Goal: Transaction & Acquisition: Purchase product/service

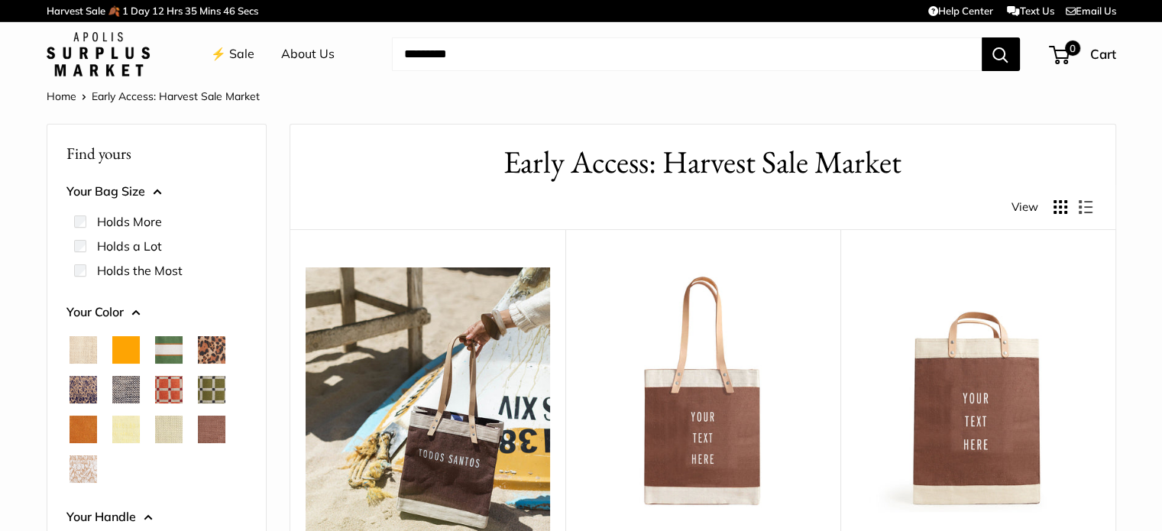
click at [1057, 204] on button "Display products as grid" at bounding box center [1060, 207] width 14 height 14
click at [1087, 207] on button "Display products as list" at bounding box center [1085, 207] width 14 height 14
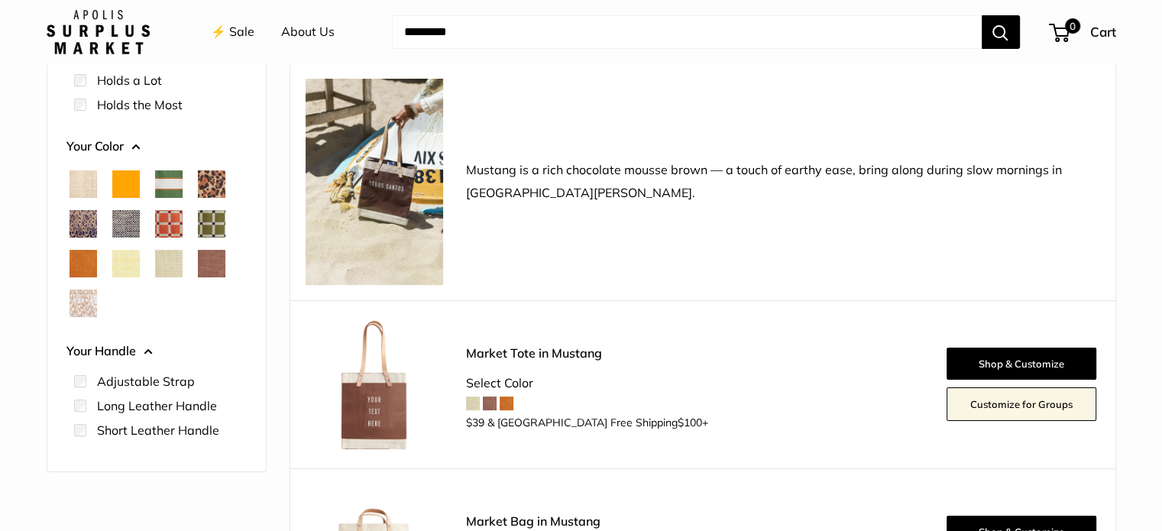
scroll to position [127, 0]
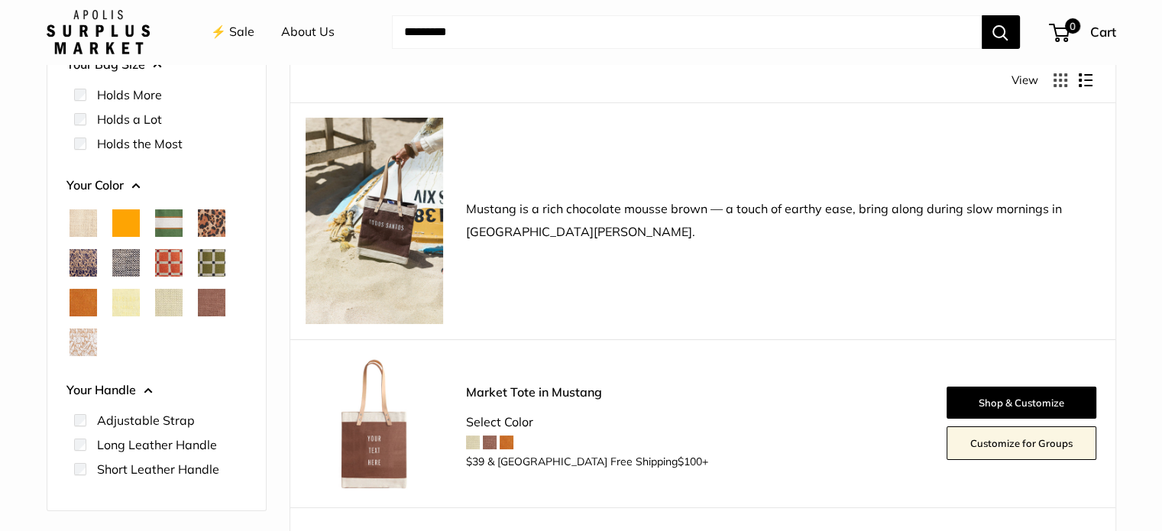
click at [88, 344] on span "White Porcelain" at bounding box center [83, 341] width 27 height 27
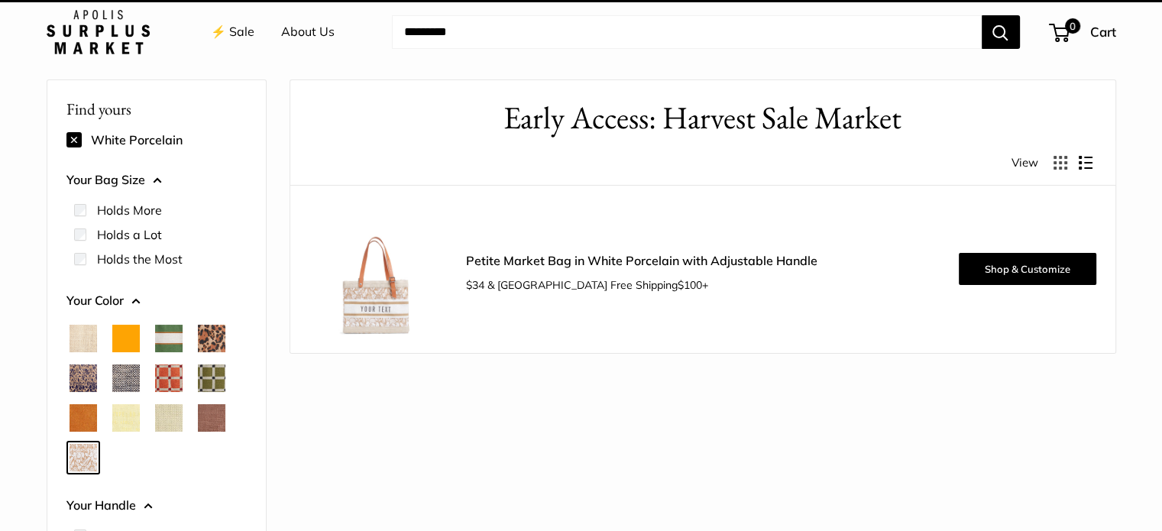
scroll to position [40, 0]
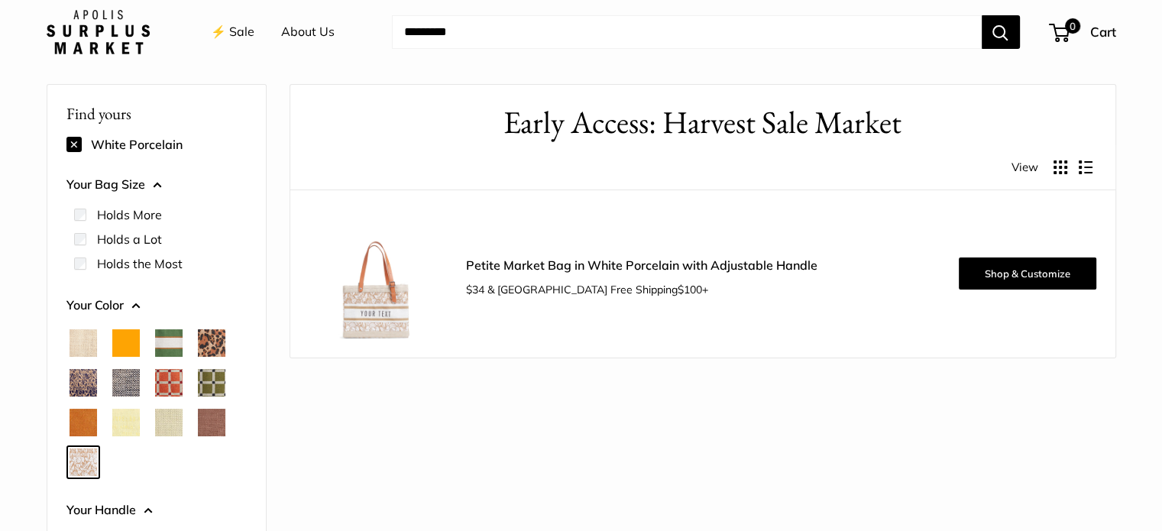
click at [1053, 161] on button "Display products as grid" at bounding box center [1060, 167] width 14 height 14
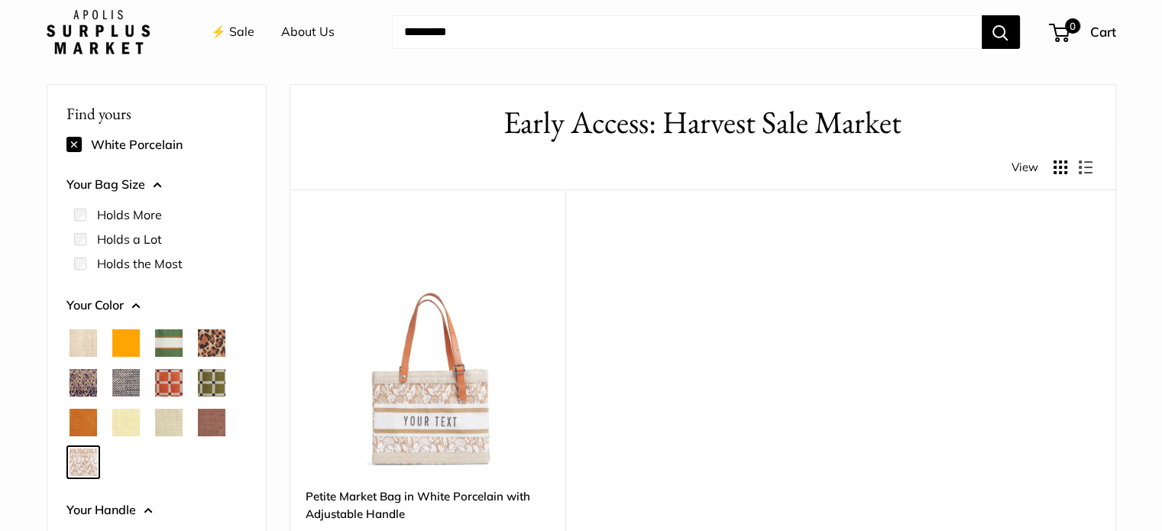
click at [73, 141] on button at bounding box center [73, 144] width 15 height 15
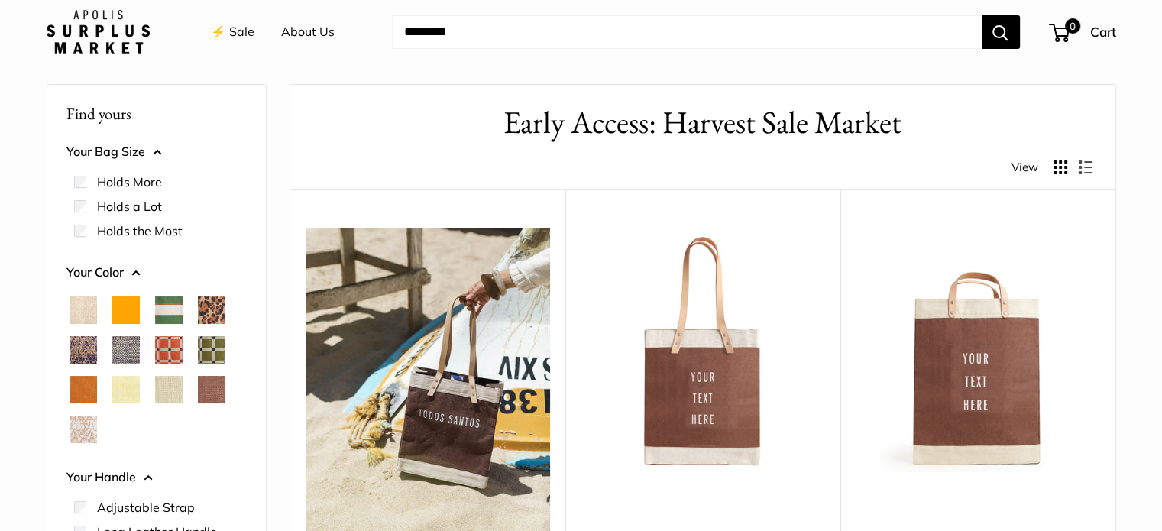
click at [79, 318] on span "Natural" at bounding box center [83, 309] width 27 height 27
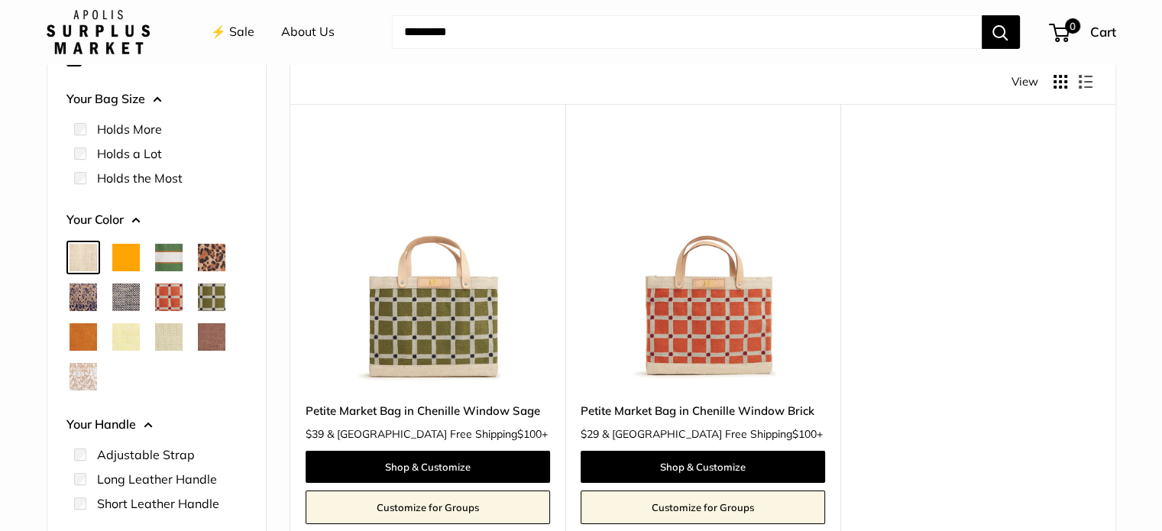
scroll to position [168, 0]
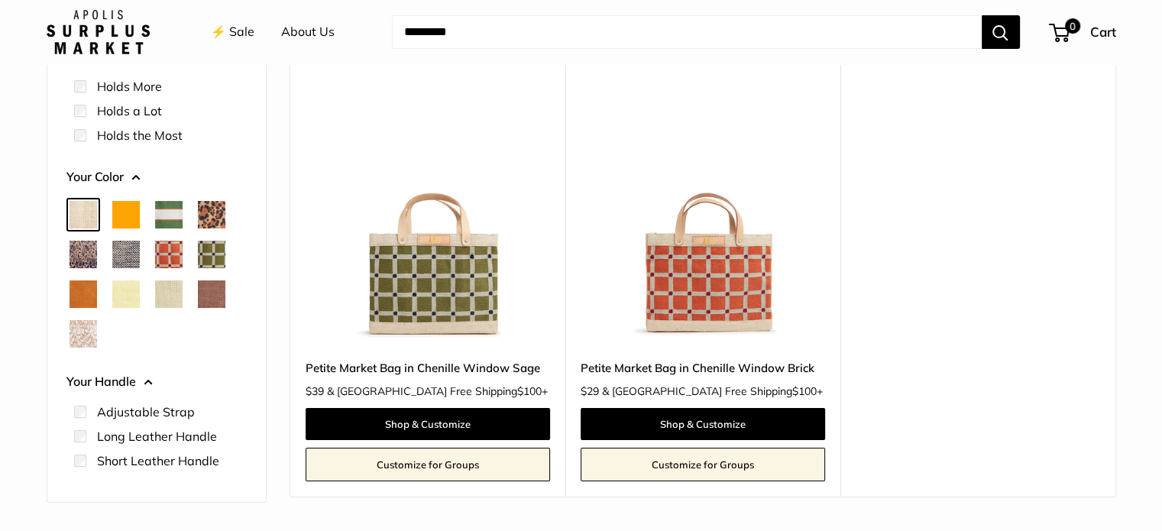
click at [78, 216] on span "Natural" at bounding box center [83, 214] width 27 height 27
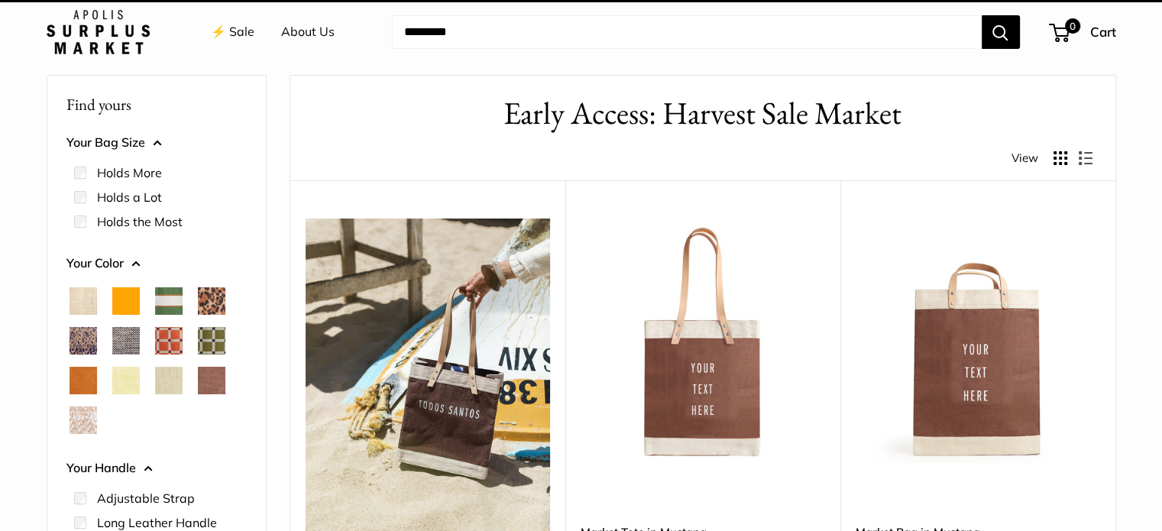
scroll to position [40, 0]
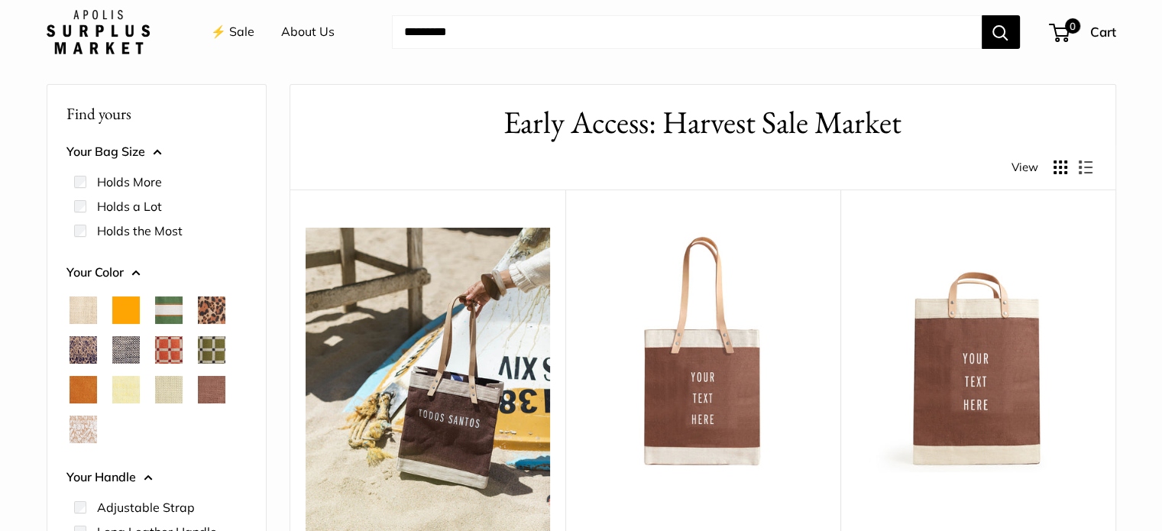
click at [82, 299] on span "Natural" at bounding box center [83, 309] width 27 height 27
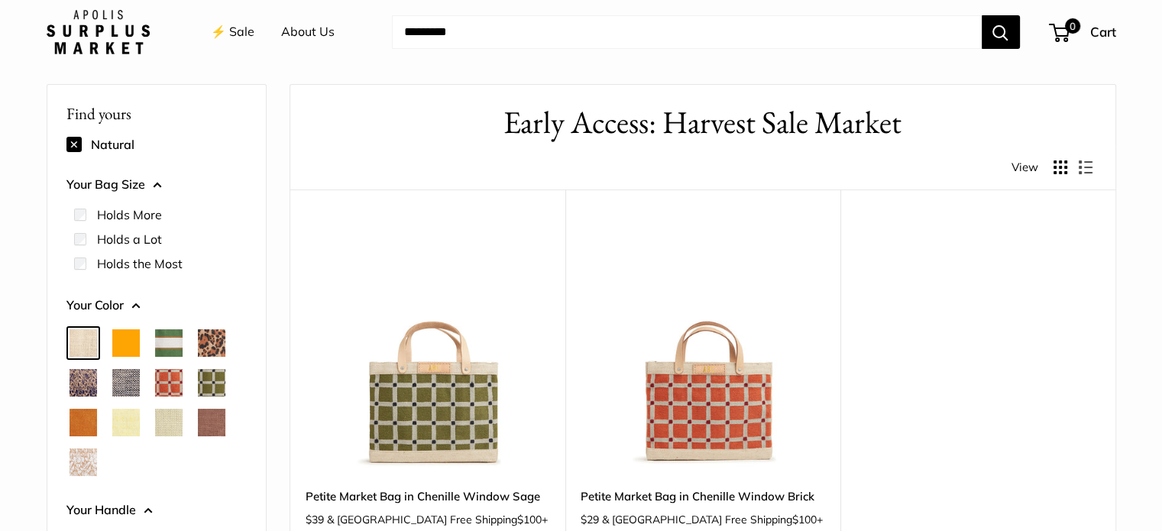
click at [124, 340] on span "Orange" at bounding box center [125, 342] width 27 height 27
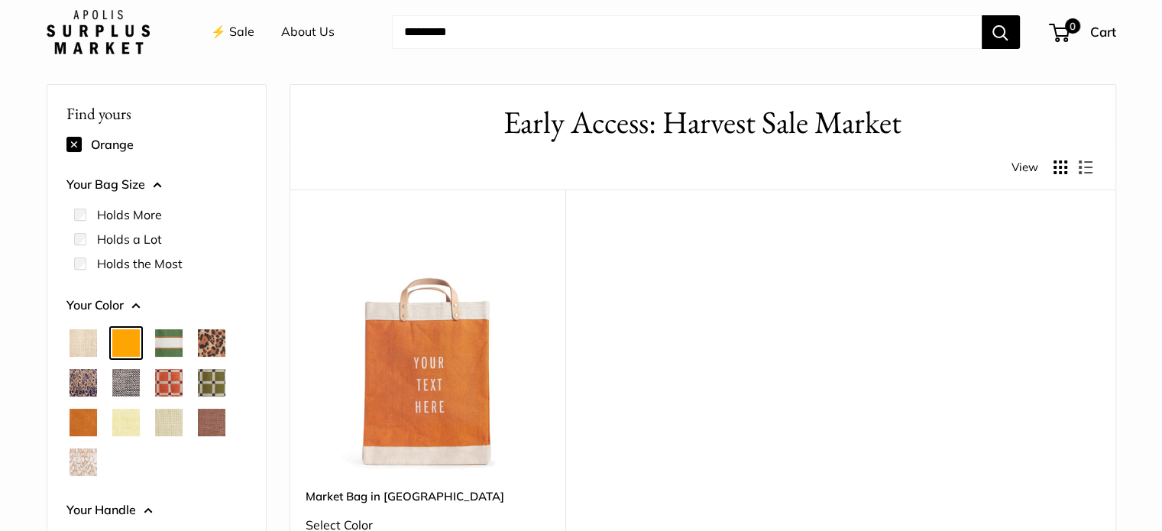
click at [170, 341] on span "Court Green" at bounding box center [168, 342] width 27 height 27
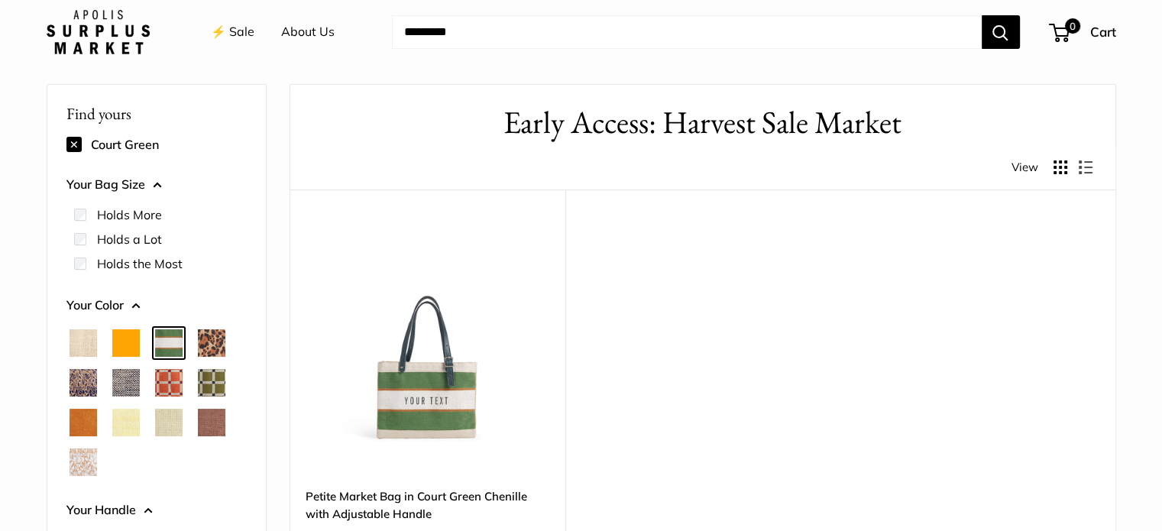
click at [217, 341] on span "Cheetah" at bounding box center [211, 342] width 27 height 27
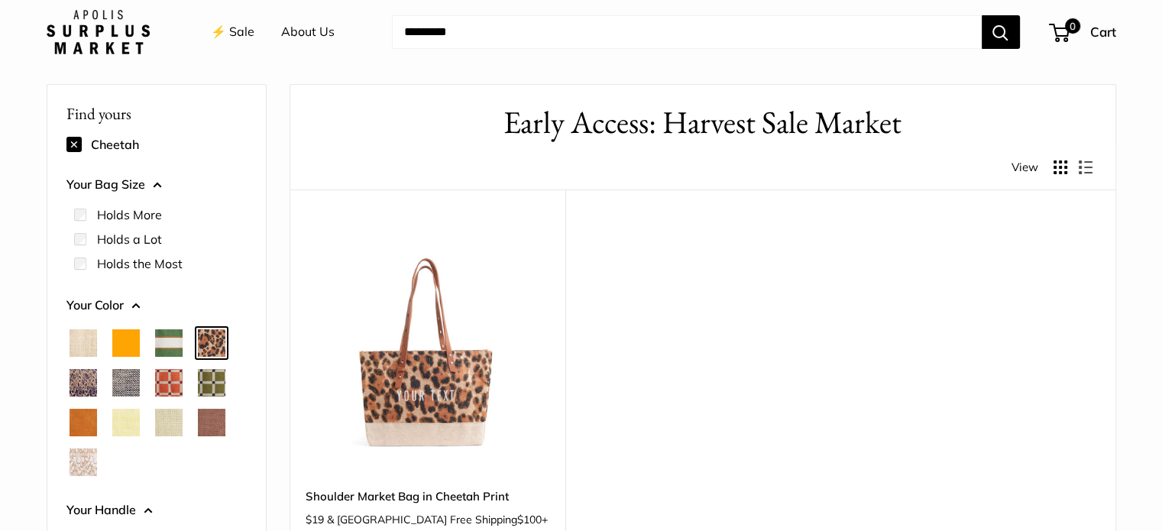
click at [86, 381] on span "Blue Porcelain" at bounding box center [83, 382] width 27 height 27
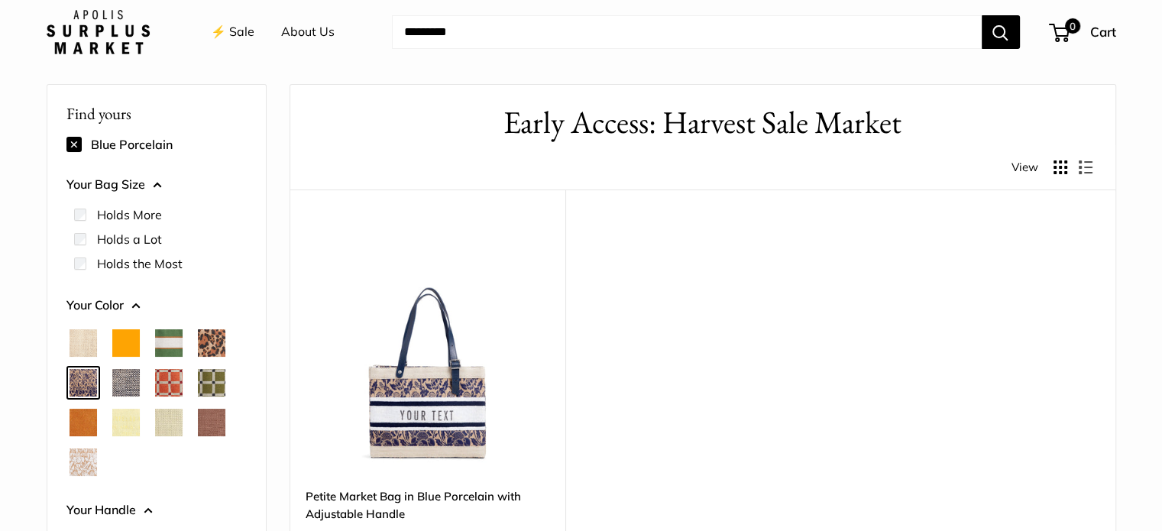
click at [123, 383] on span "Chambray" at bounding box center [125, 382] width 27 height 27
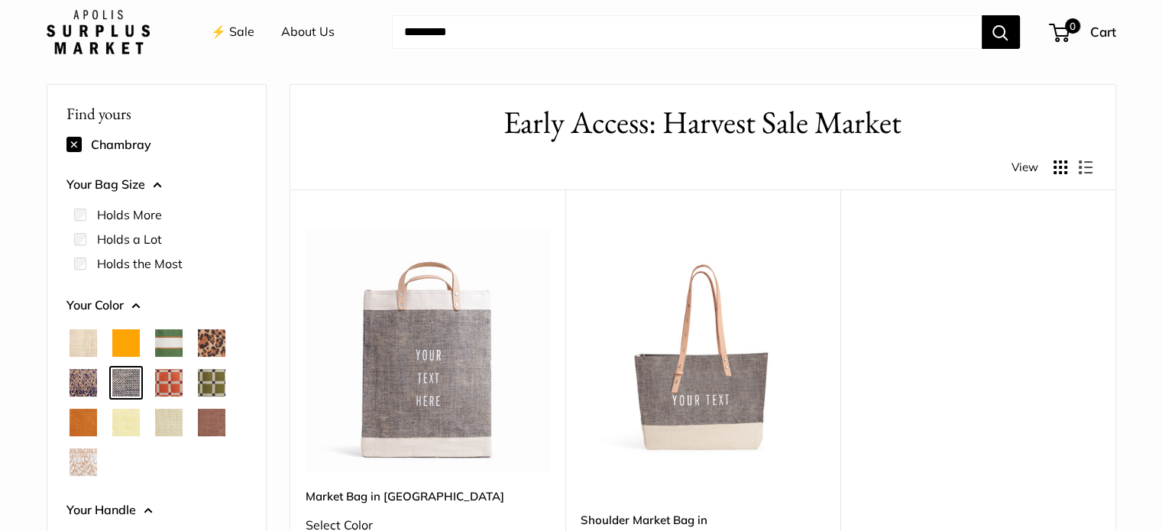
click at [171, 384] on span "Chenille Window Brick" at bounding box center [168, 382] width 27 height 27
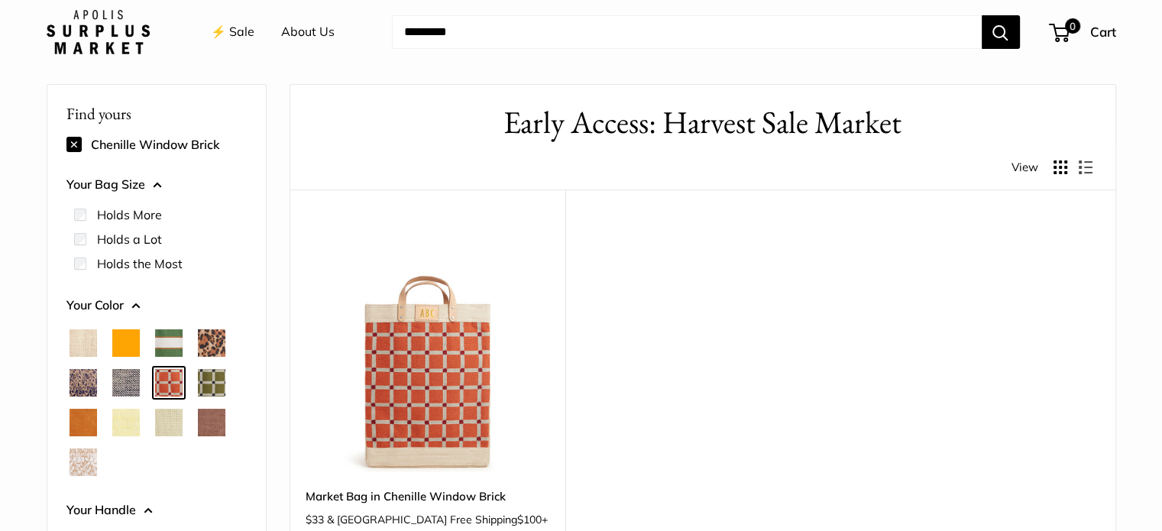
click at [214, 382] on span "Chenille Window Sage" at bounding box center [211, 382] width 27 height 27
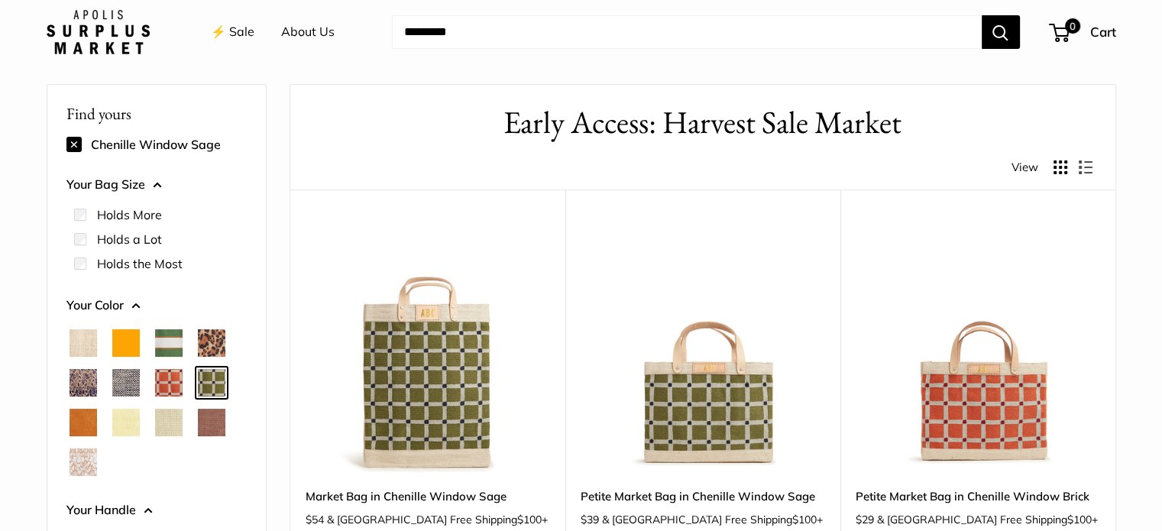
scroll to position [168, 0]
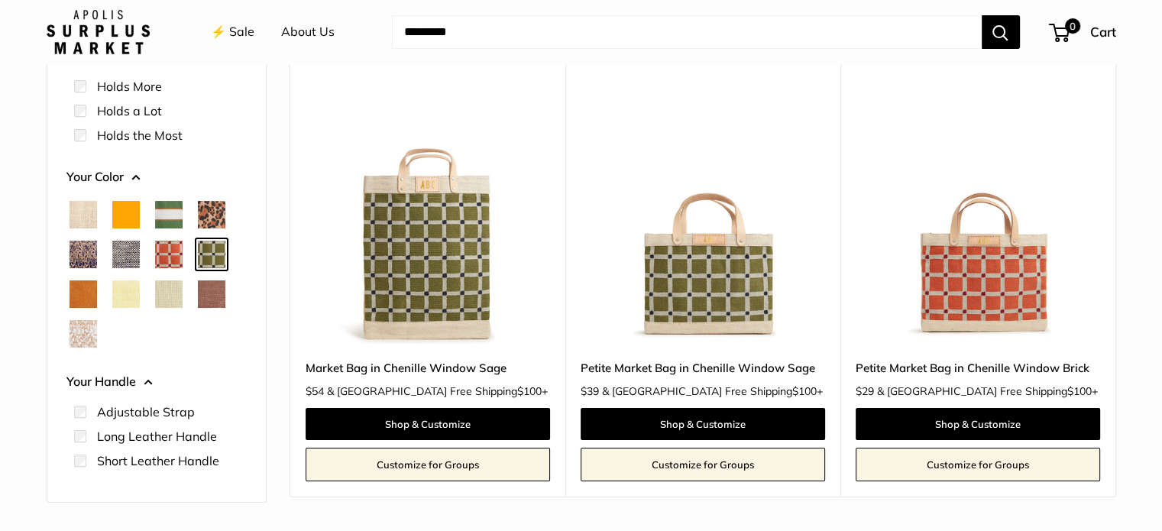
click at [76, 293] on span "Cognac" at bounding box center [83, 293] width 27 height 27
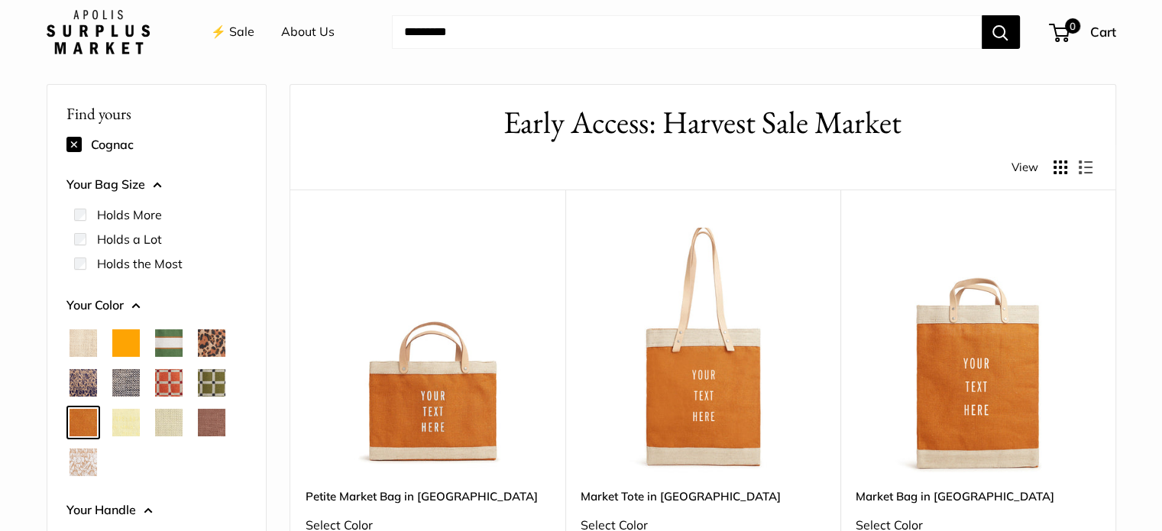
scroll to position [295, 0]
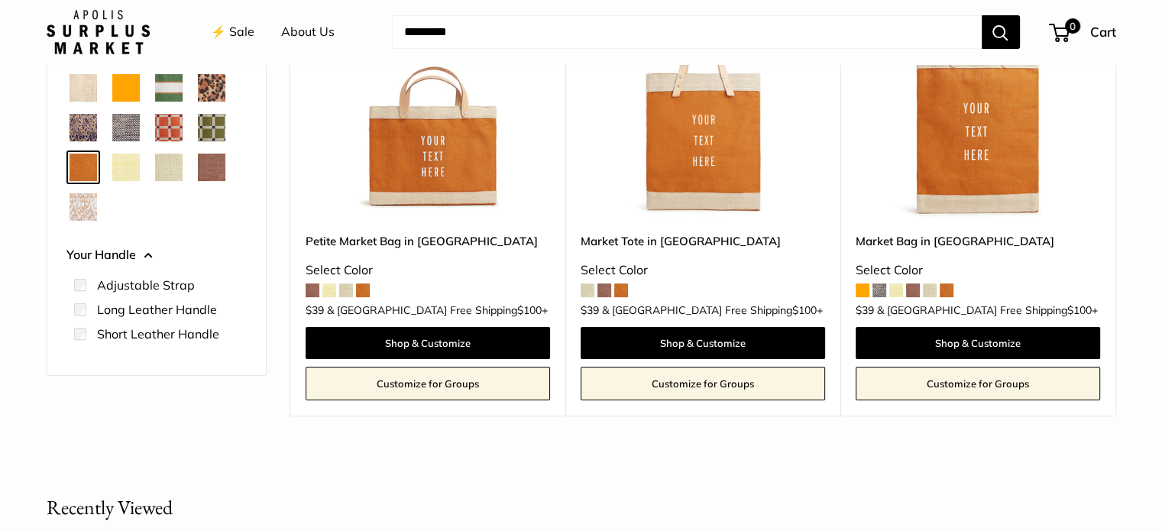
click at [121, 175] on span "Daisy" at bounding box center [125, 167] width 27 height 27
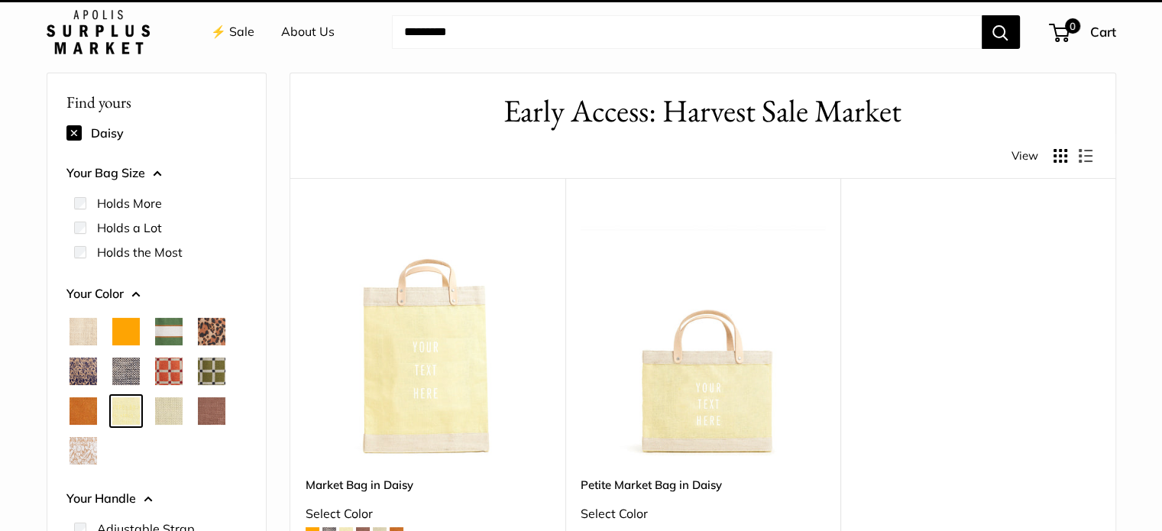
scroll to position [40, 0]
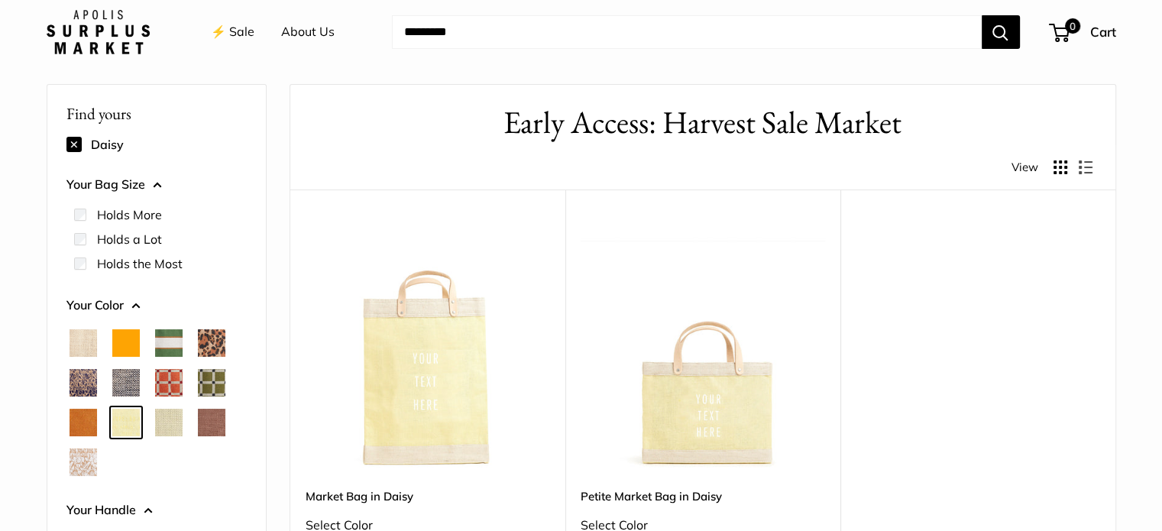
click at [169, 427] on span "Mint Sorbet" at bounding box center [168, 422] width 27 height 27
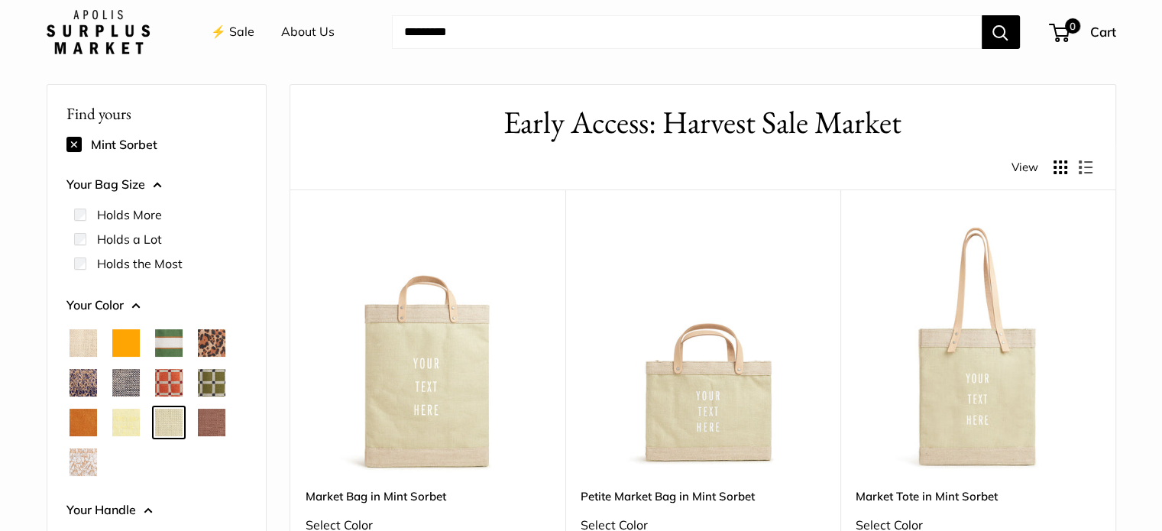
click at [215, 425] on span "Mustang" at bounding box center [211, 422] width 27 height 27
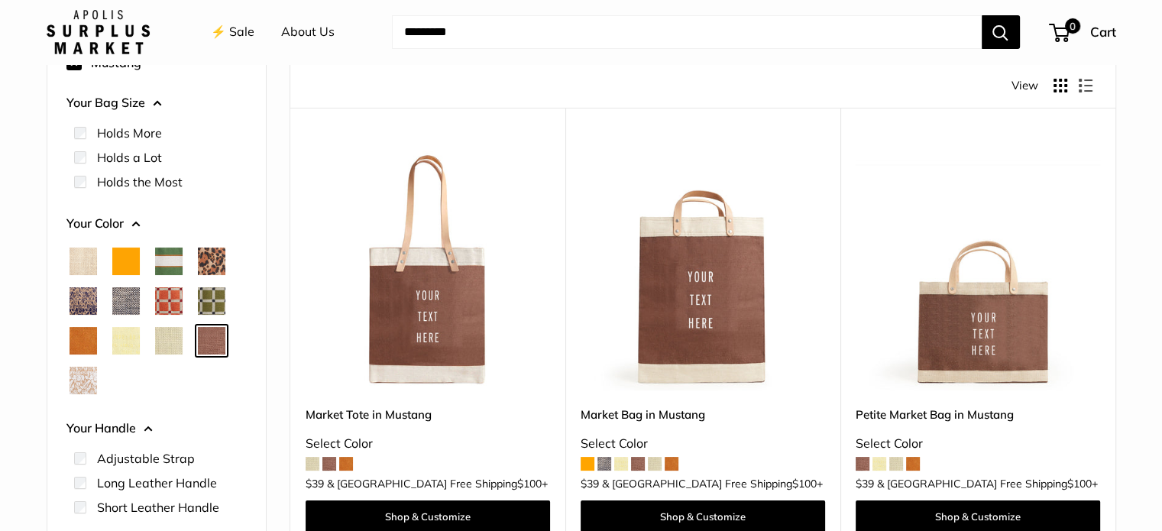
scroll to position [168, 0]
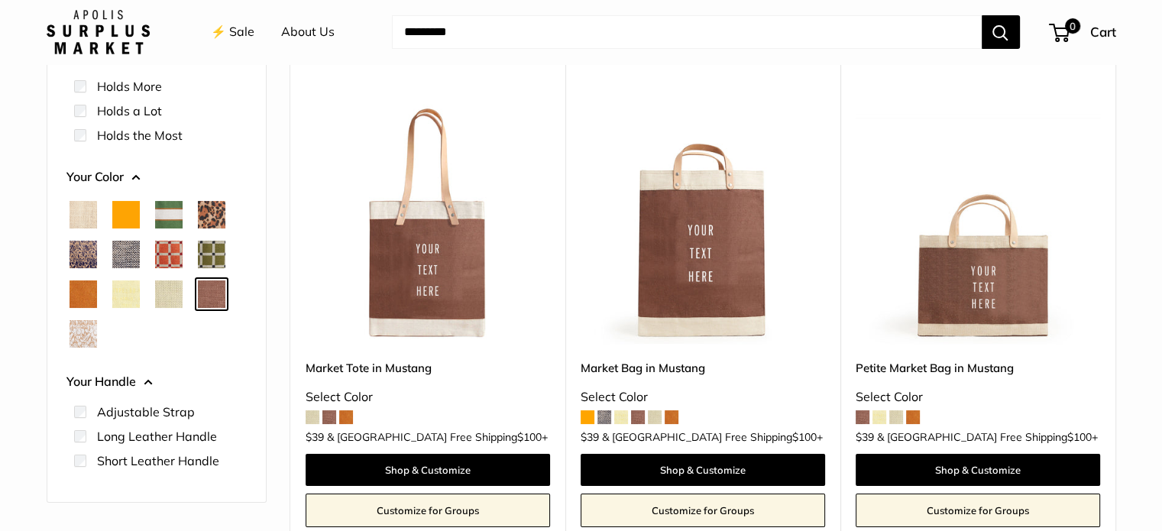
click at [86, 335] on span "White Porcelain" at bounding box center [83, 333] width 27 height 27
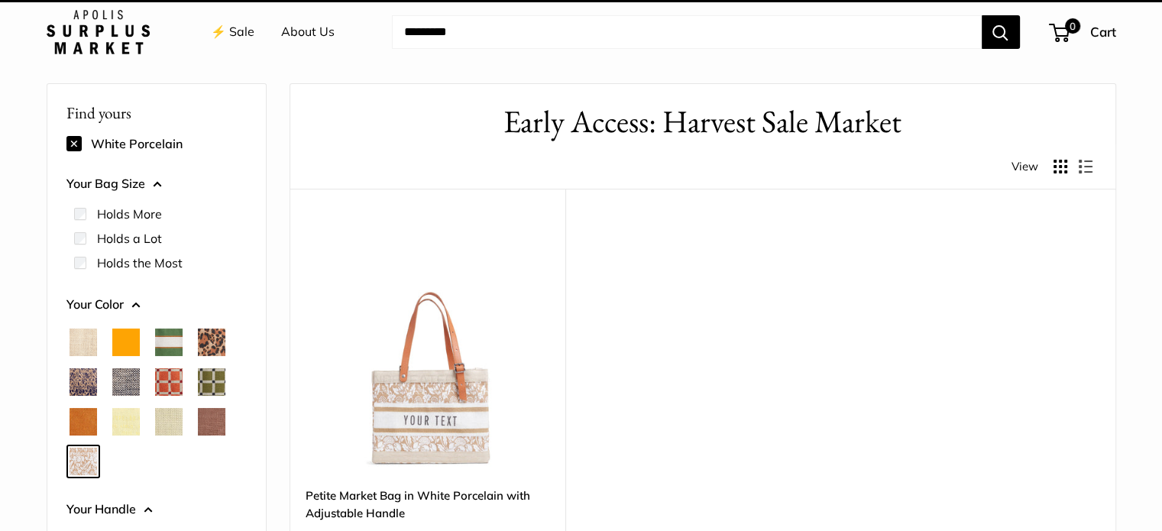
scroll to position [40, 0]
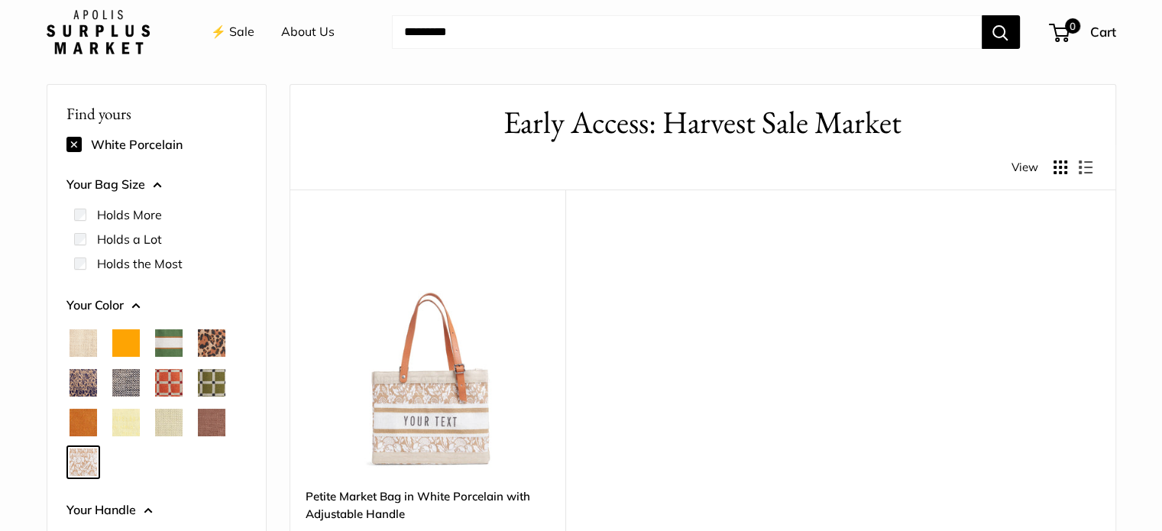
click at [217, 417] on span "Mustang" at bounding box center [211, 422] width 27 height 27
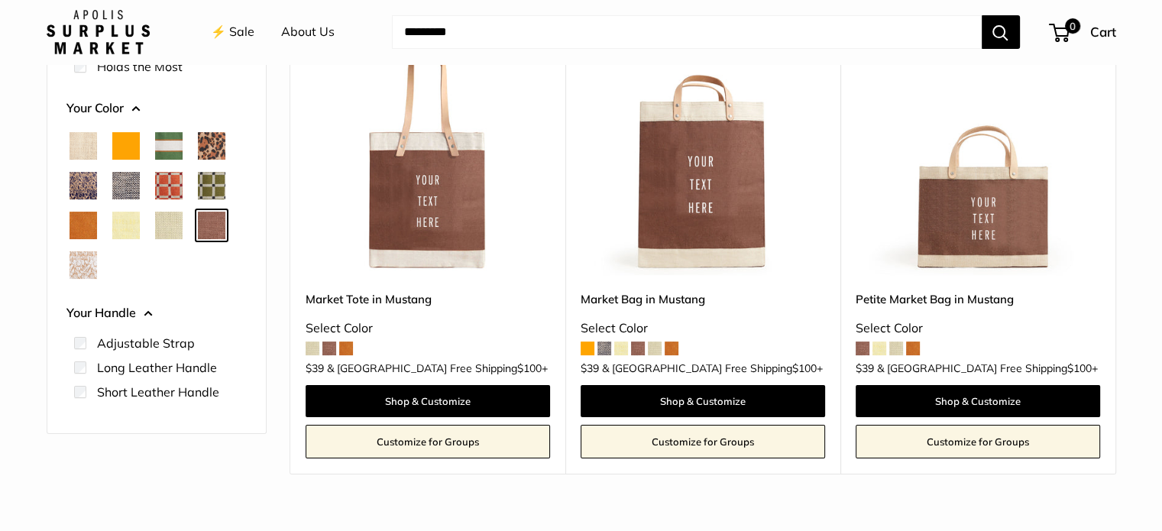
scroll to position [168, 0]
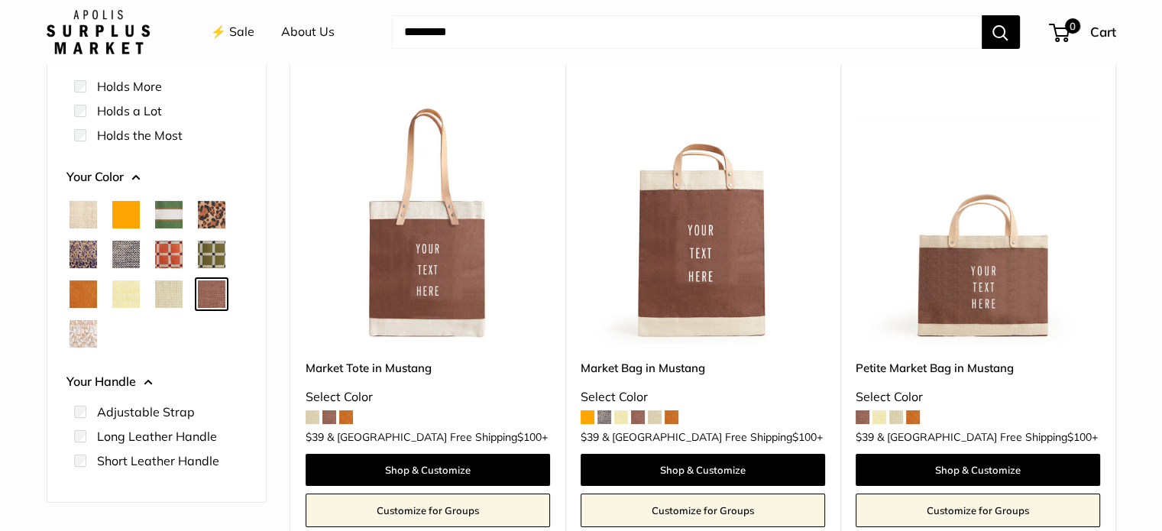
click at [0, 0] on img at bounding box center [0, 0] width 0 height 0
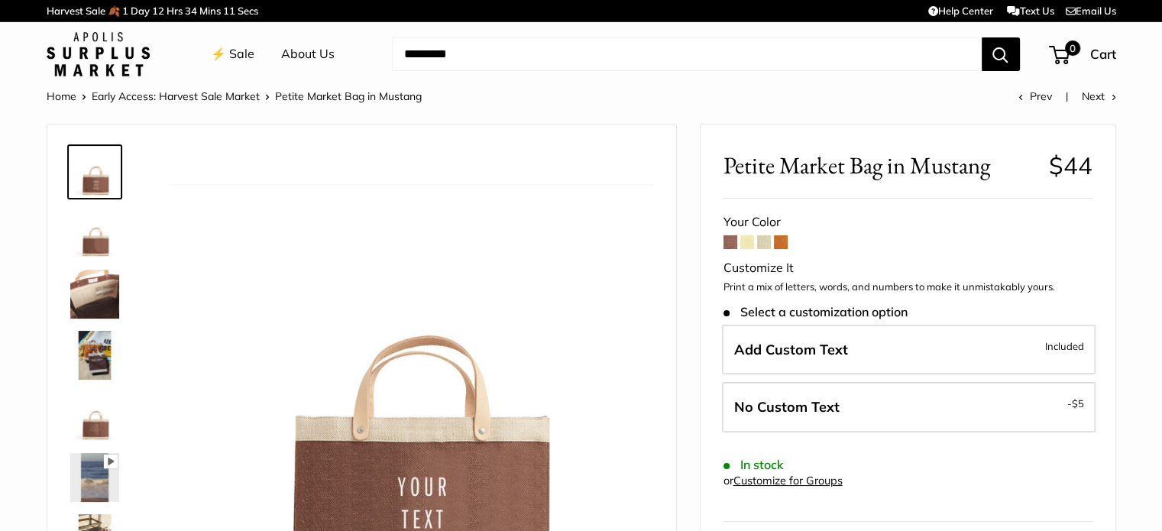
click at [92, 239] on img at bounding box center [94, 233] width 49 height 49
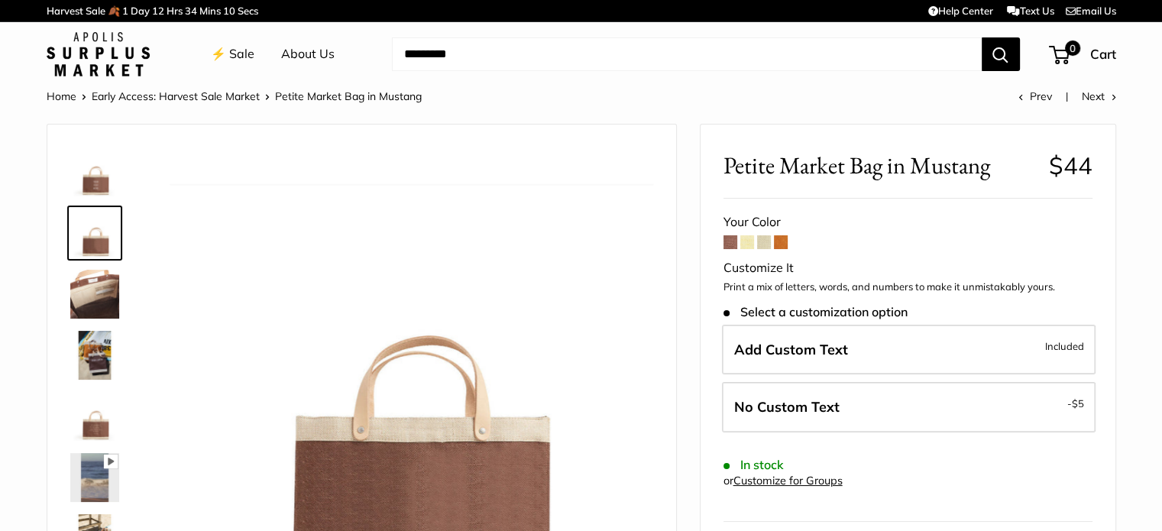
click at [95, 287] on img at bounding box center [94, 294] width 49 height 49
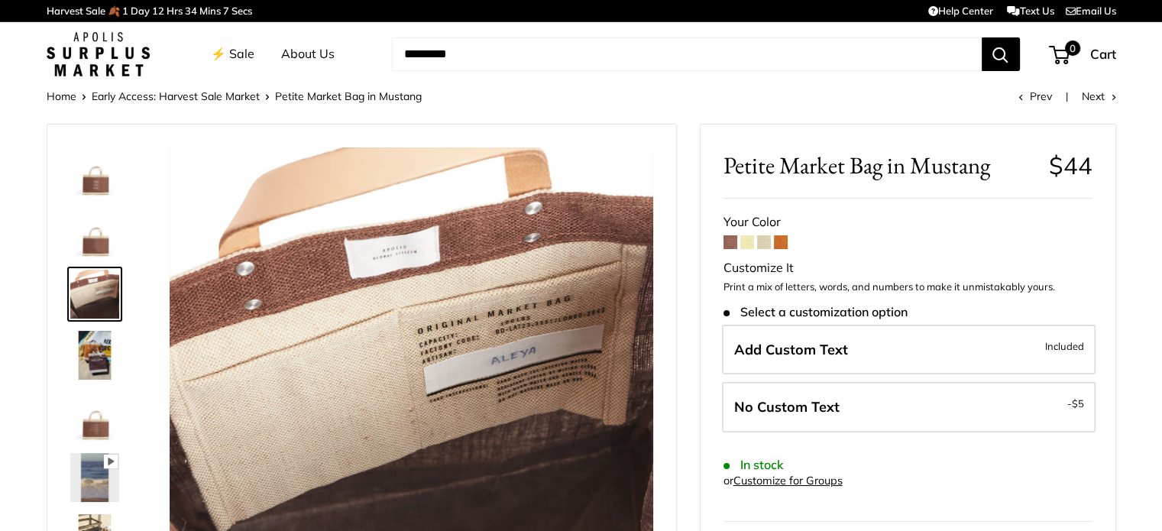
click at [92, 344] on img at bounding box center [94, 355] width 49 height 49
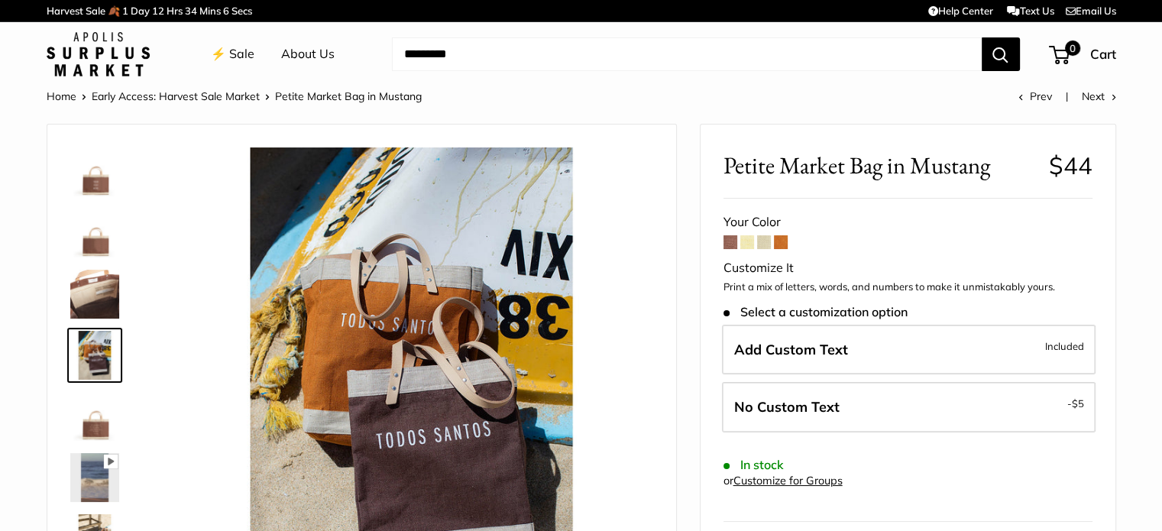
scroll to position [127, 0]
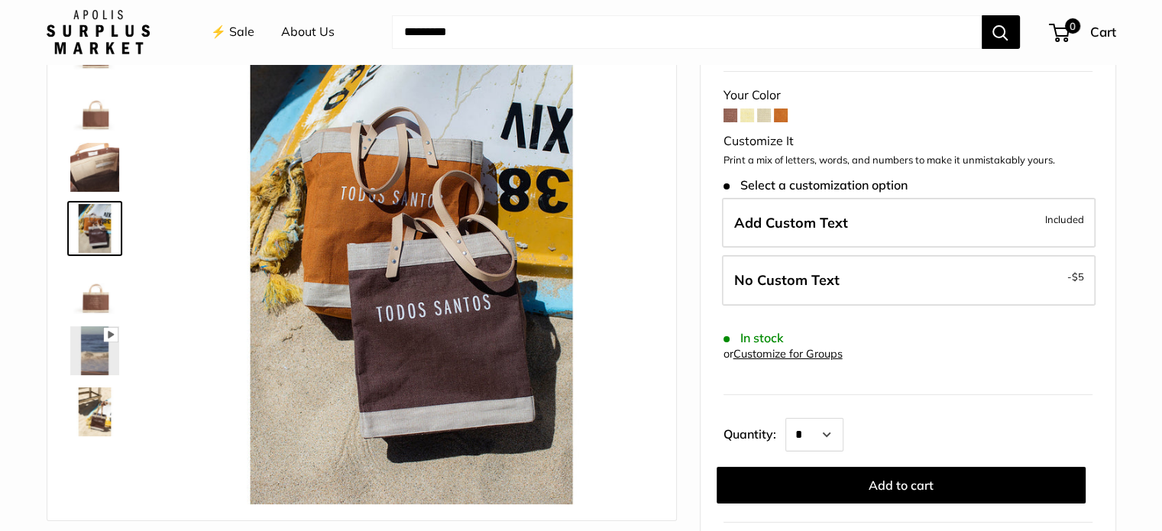
click at [104, 412] on img at bounding box center [94, 411] width 49 height 49
